Goal: Information Seeking & Learning: Learn about a topic

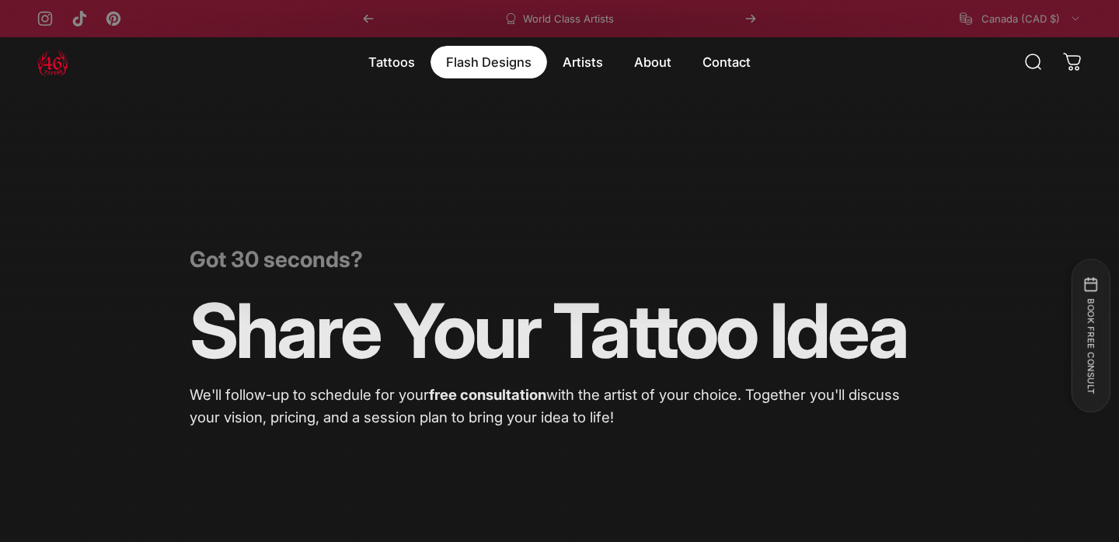
click at [514, 62] on magnet-element "Flash Designs Flash Designs" at bounding box center [488, 62] width 117 height 33
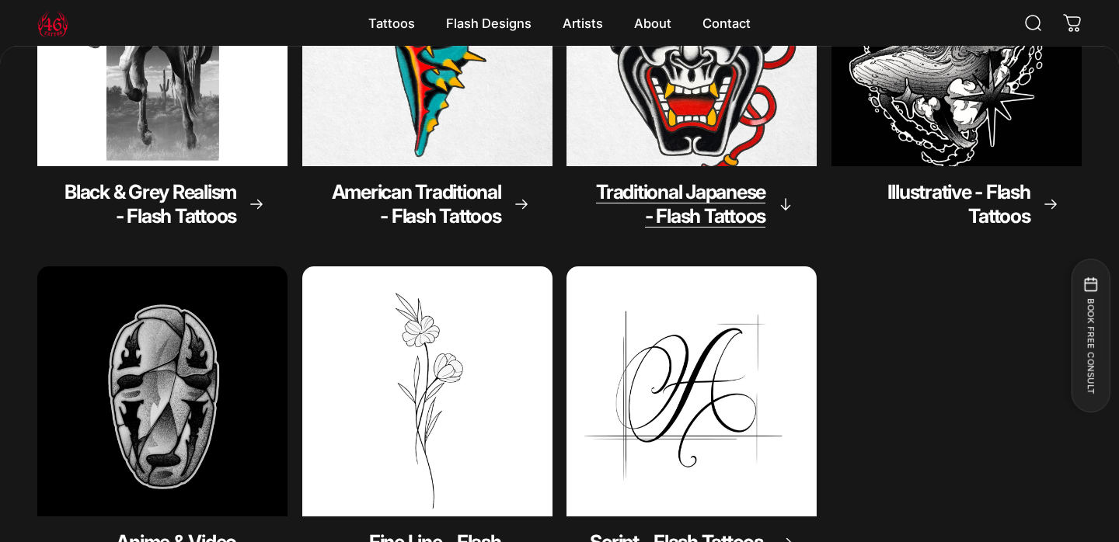
scroll to position [332, 0]
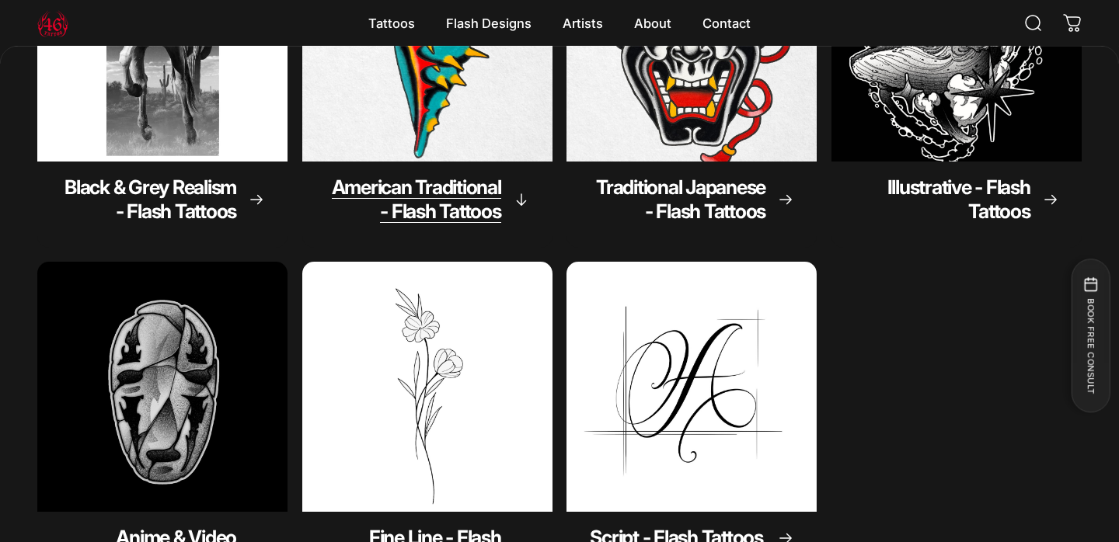
click at [442, 201] on span "American Traditional - Flash Tattoos" at bounding box center [416, 199] width 169 height 47
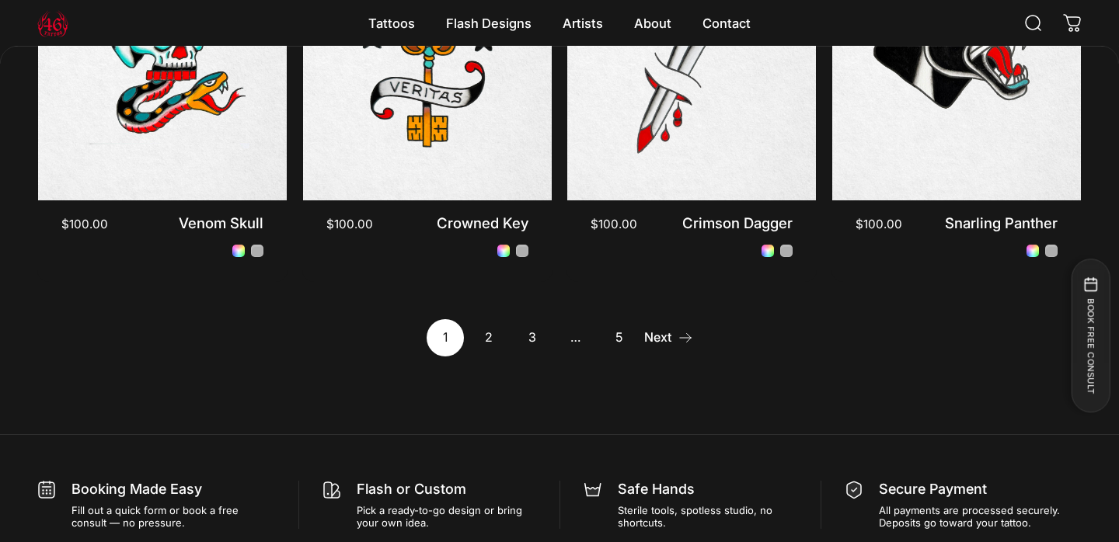
scroll to position [1493, 0]
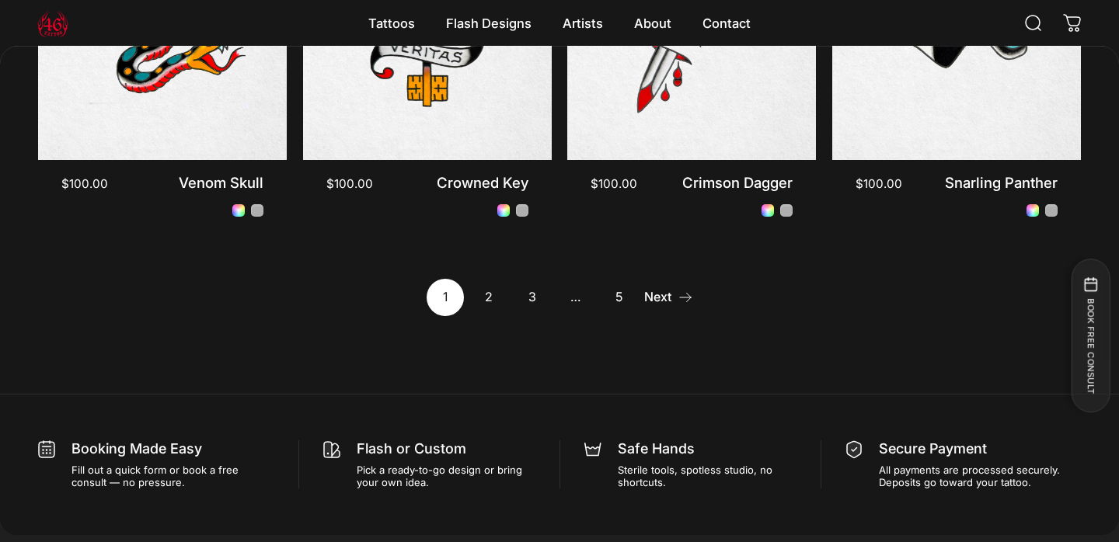
click at [486, 297] on link "2" at bounding box center [488, 297] width 37 height 37
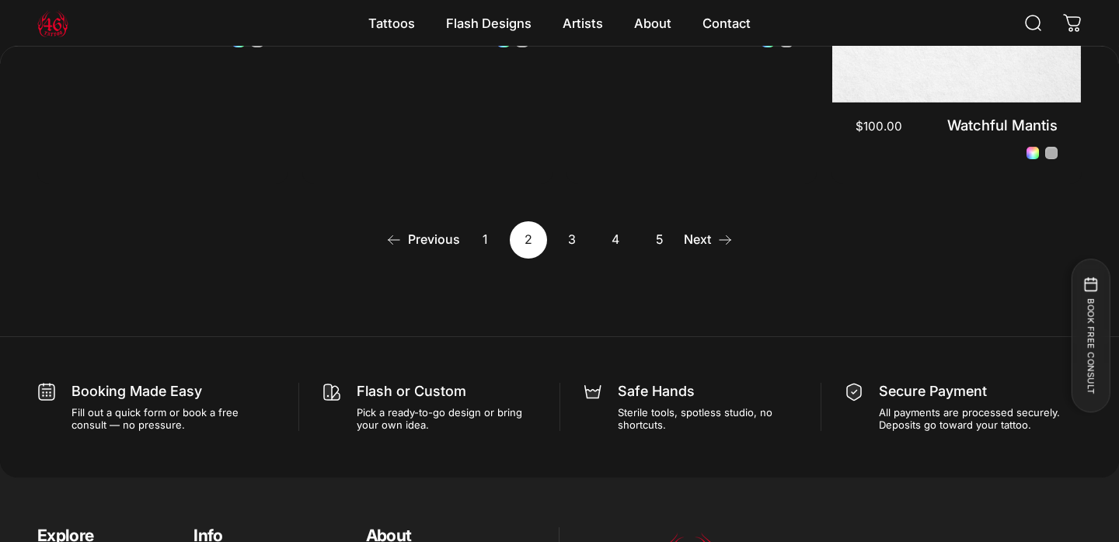
scroll to position [1564, 0]
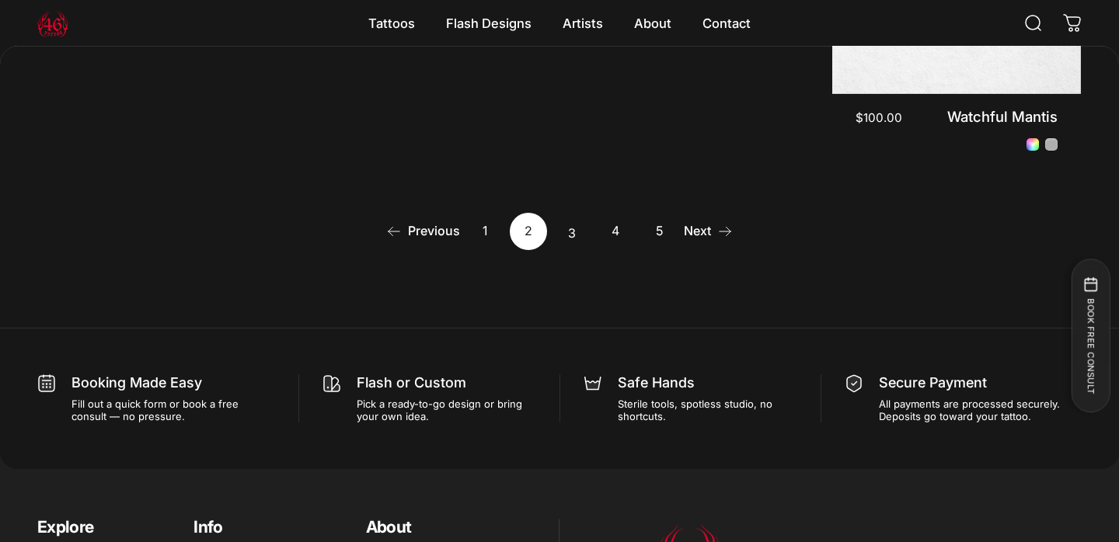
click at [570, 223] on link "3" at bounding box center [571, 231] width 37 height 37
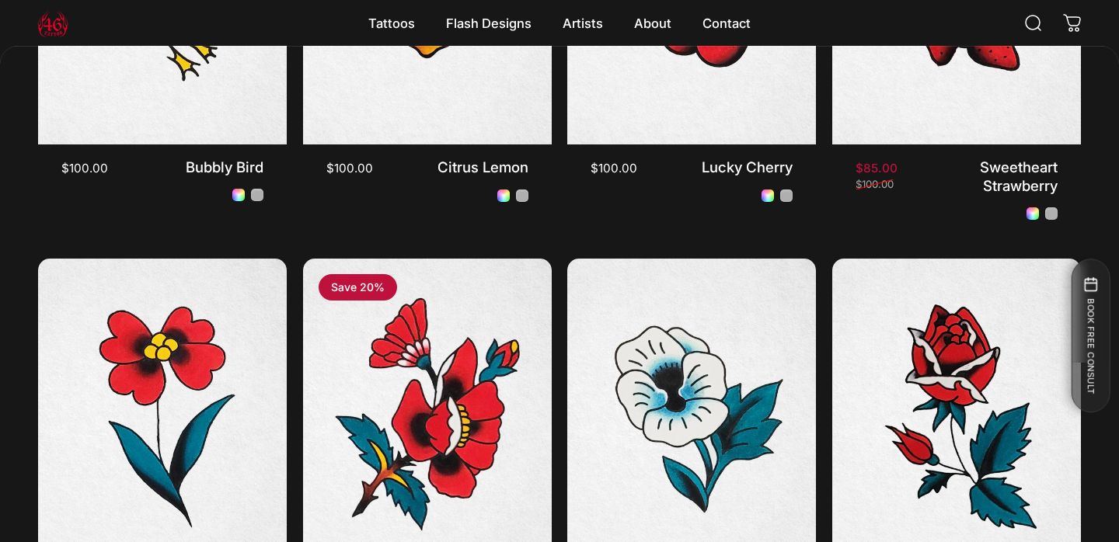
scroll to position [1418, 0]
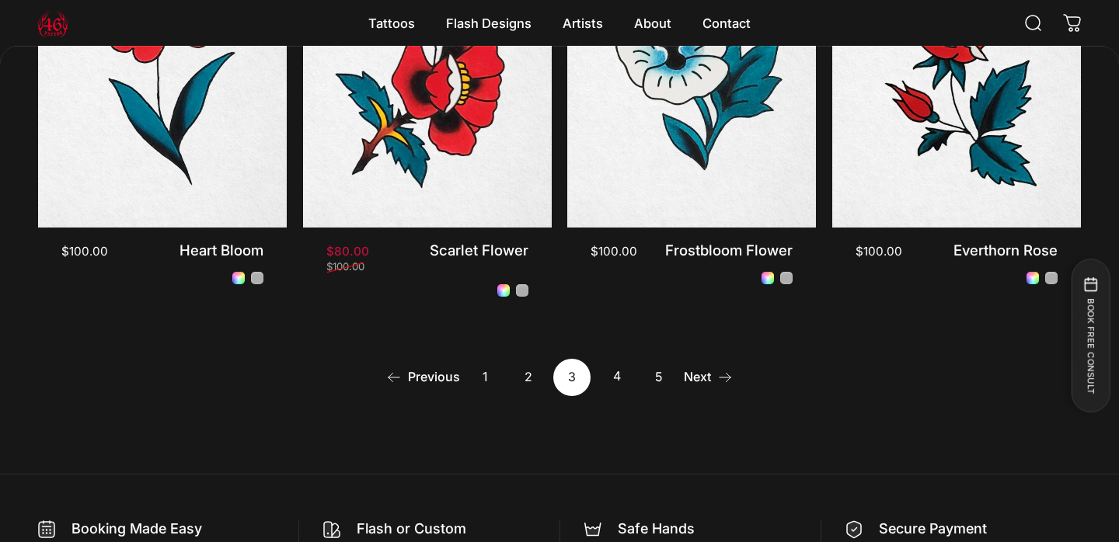
click at [623, 373] on link "4" at bounding box center [615, 377] width 37 height 37
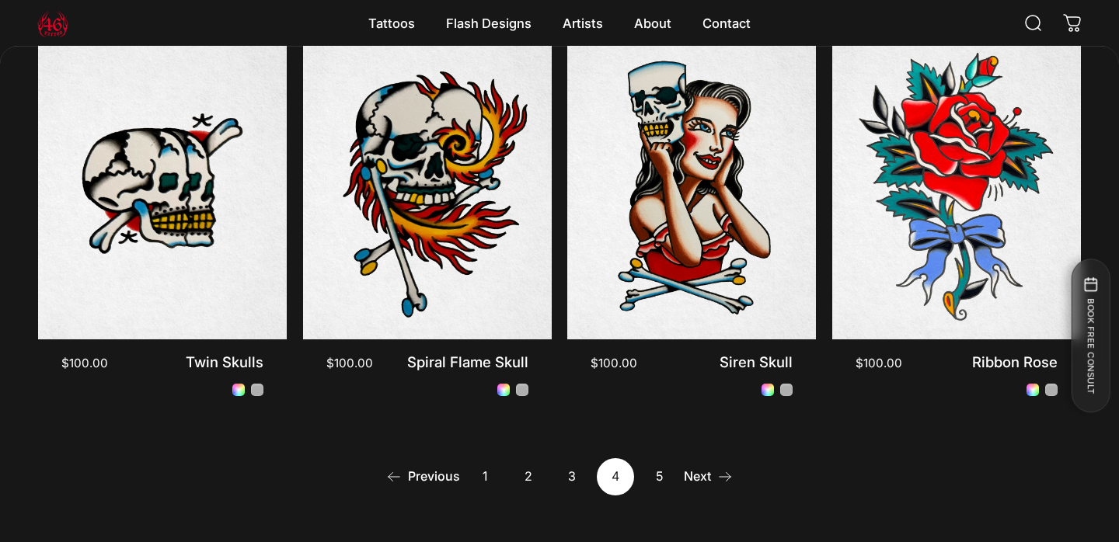
scroll to position [1315, 0]
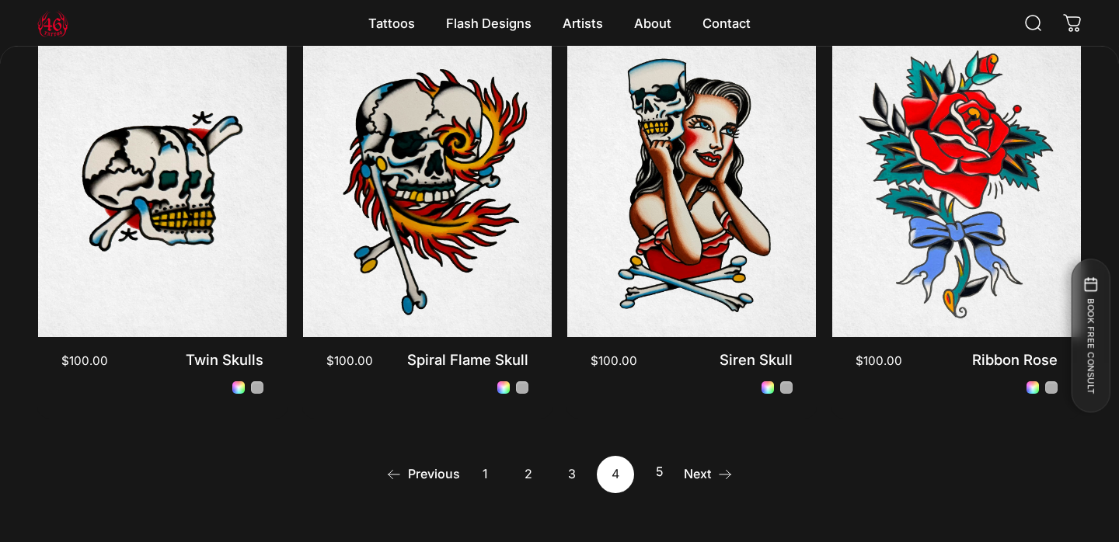
click at [659, 464] on link "5" at bounding box center [658, 474] width 37 height 37
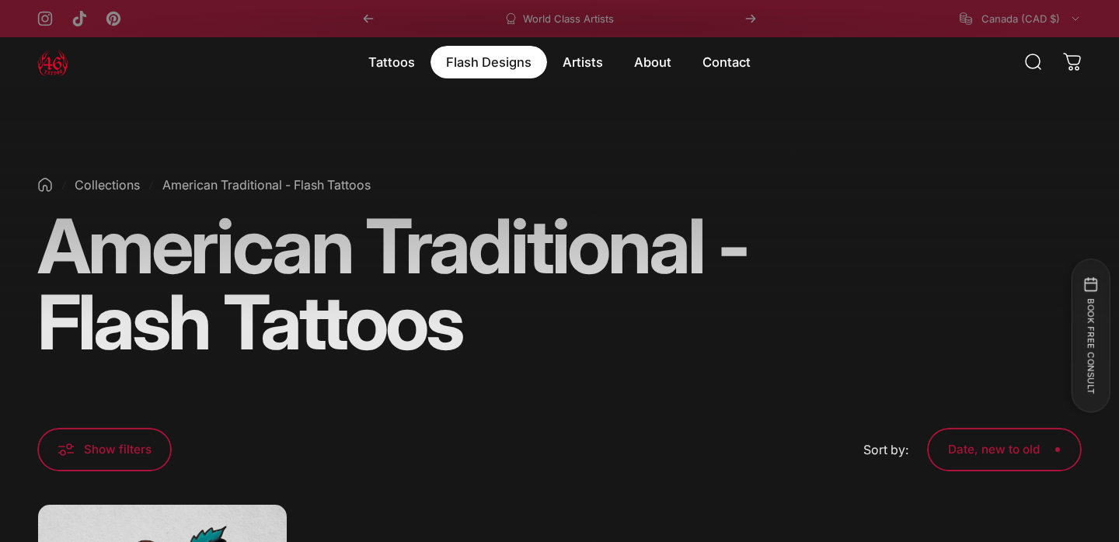
click at [491, 59] on magnet-element "Flash Designs Flash Designs" at bounding box center [488, 62] width 117 height 33
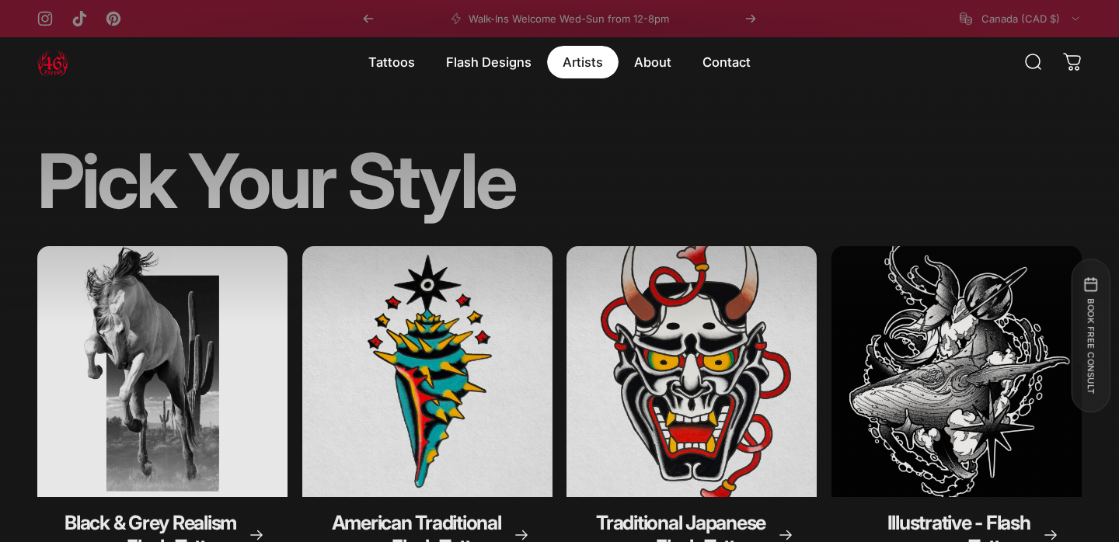
click at [584, 53] on magnet-element "Artists Artists" at bounding box center [582, 62] width 71 height 33
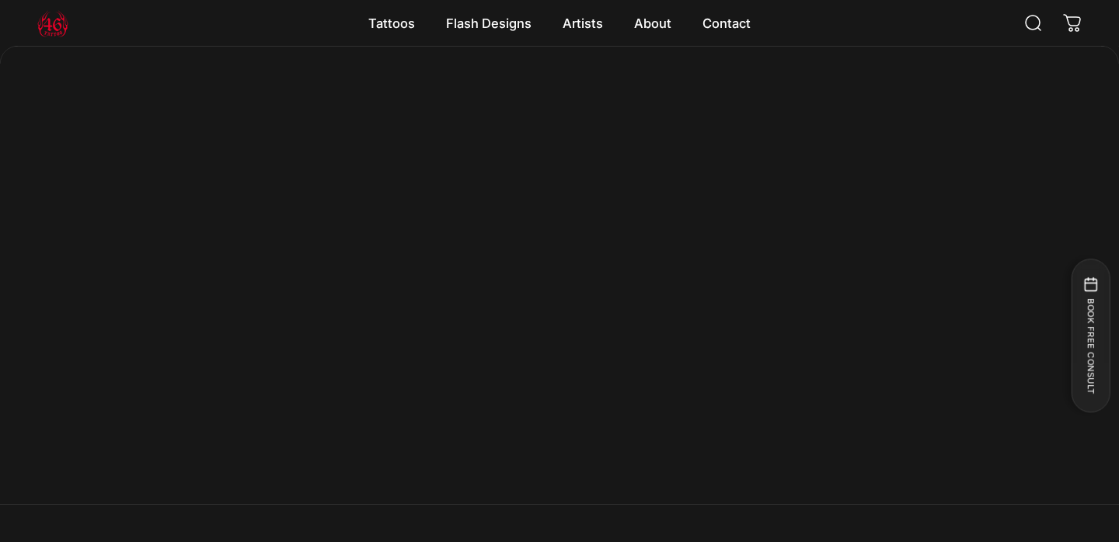
scroll to position [2051, 0]
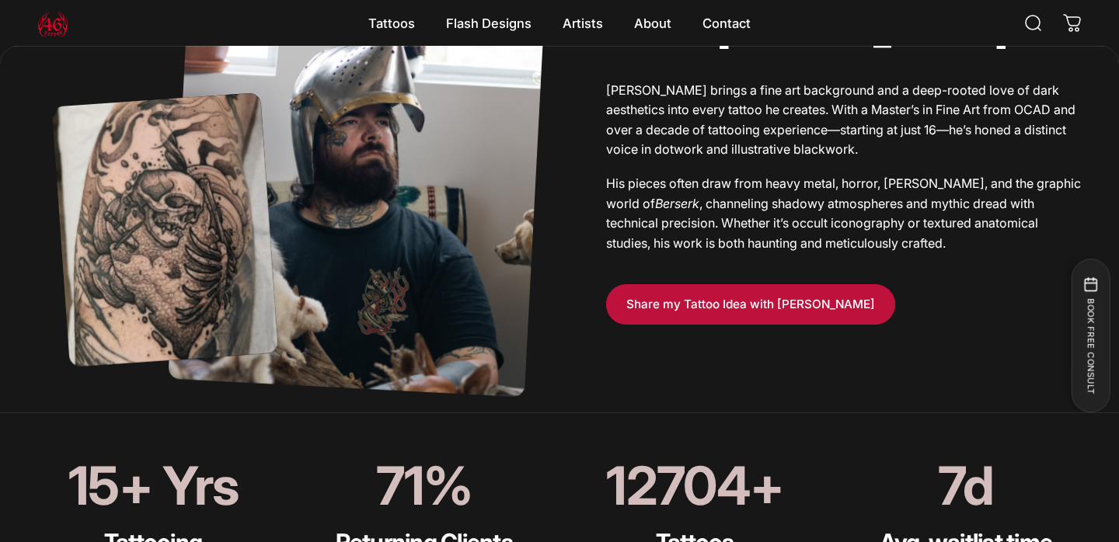
scroll to position [990, 0]
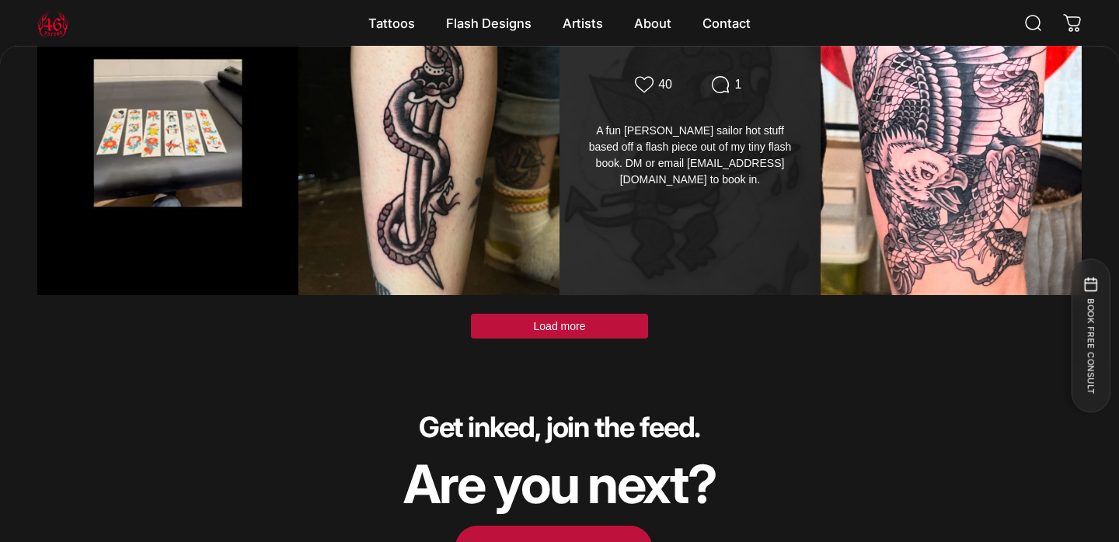
scroll to position [4762, 0]
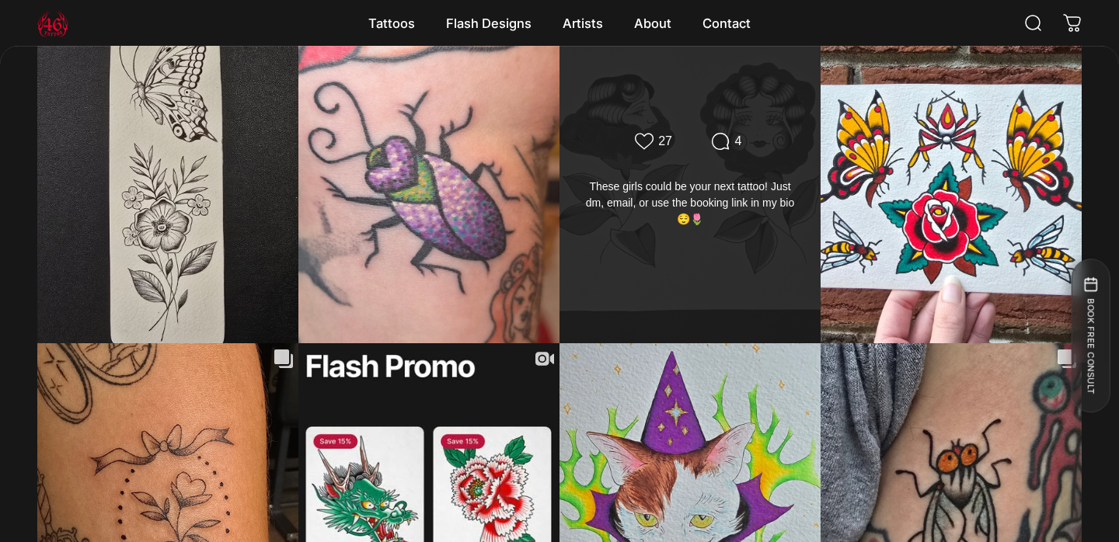
scroll to position [3254, 0]
